Goal: Information Seeking & Learning: Check status

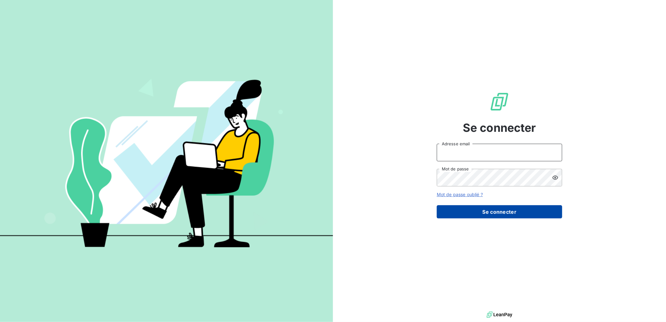
type input "[PERSON_NAME][EMAIL_ADDRESS][DOMAIN_NAME]"
click at [506, 213] on button "Se connecter" at bounding box center [499, 211] width 125 height 13
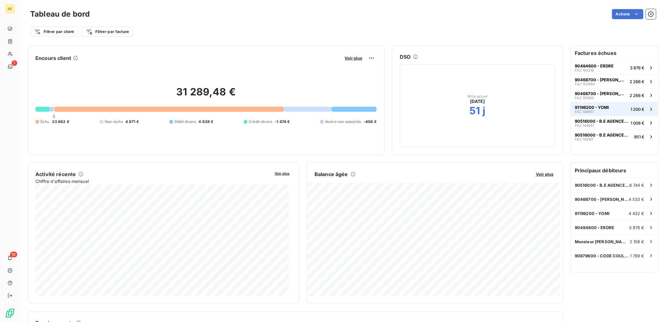
click at [582, 107] on span "91196200 - YOMI" at bounding box center [592, 107] width 34 height 5
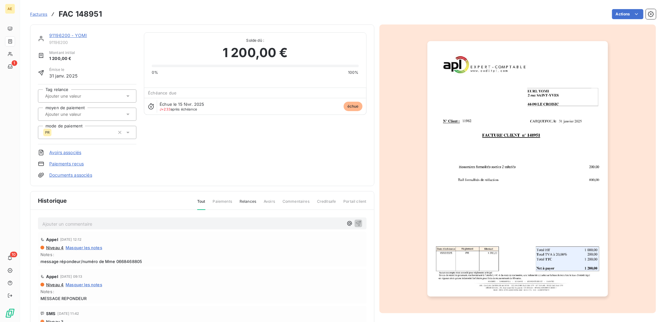
click at [71, 34] on link "91196200 - YOMI" at bounding box center [68, 35] width 38 height 5
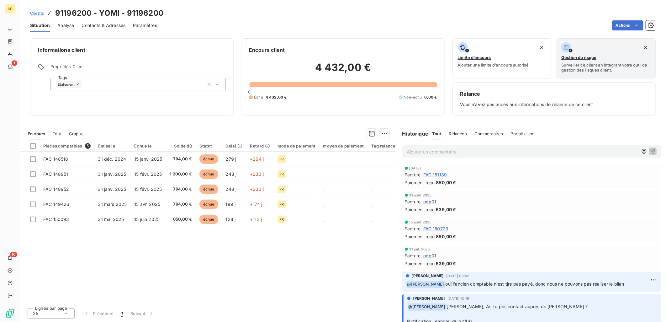
click at [470, 151] on p "Ajouter un commentaire ﻿" at bounding box center [522, 152] width 231 height 8
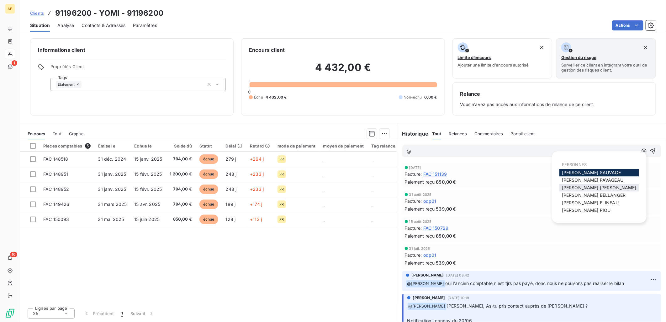
click at [594, 184] on div "[PERSON_NAME] MAILLARD" at bounding box center [599, 188] width 80 height 8
click at [584, 187] on span "[PERSON_NAME] MAILLARD" at bounding box center [599, 187] width 75 height 5
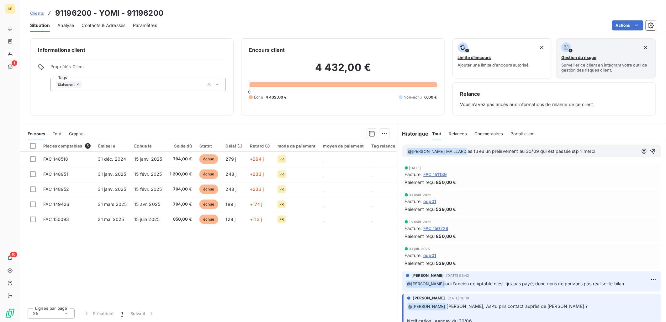
click at [57, 131] on span "Tout" at bounding box center [57, 133] width 9 height 5
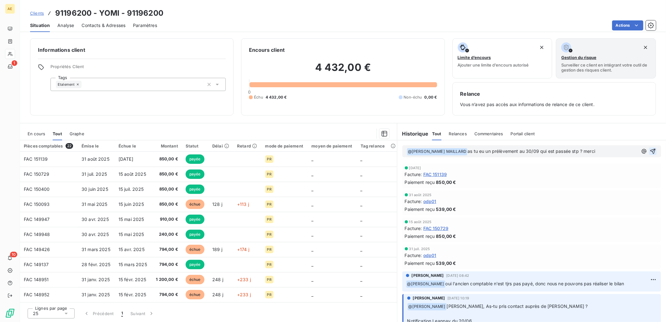
click at [650, 149] on icon "button" at bounding box center [653, 151] width 6 height 6
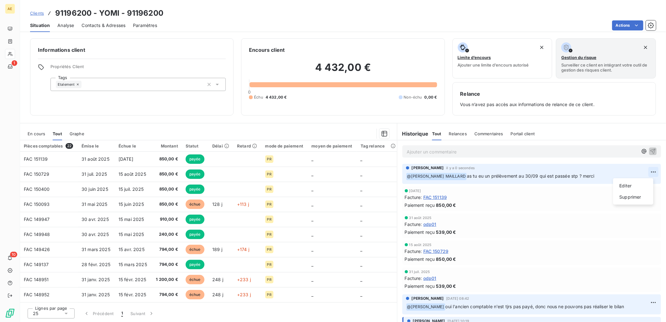
click at [649, 173] on html "AE 1 10 Clients 91196200 - YOMI - 91196200 Situation Analyse Contacts & Adresse…" at bounding box center [333, 161] width 666 height 322
drag, startPoint x: 631, startPoint y: 183, endPoint x: 626, endPoint y: 184, distance: 4.5
click at [630, 183] on div "Editer" at bounding box center [633, 186] width 35 height 10
click at [569, 175] on span "as tu eu un prélèvement au 30/09 qui est passée stp ? merci" at bounding box center [531, 175] width 128 height 5
click at [286, 117] on div "Informations client Propriétés Client Tags Etalement Encours client 4 432,00 € …" at bounding box center [343, 177] width 646 height 287
